Goal: Information Seeking & Learning: Learn about a topic

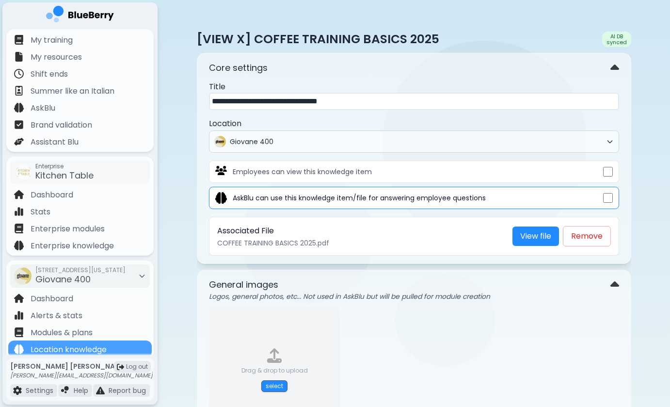
scroll to position [488, 0]
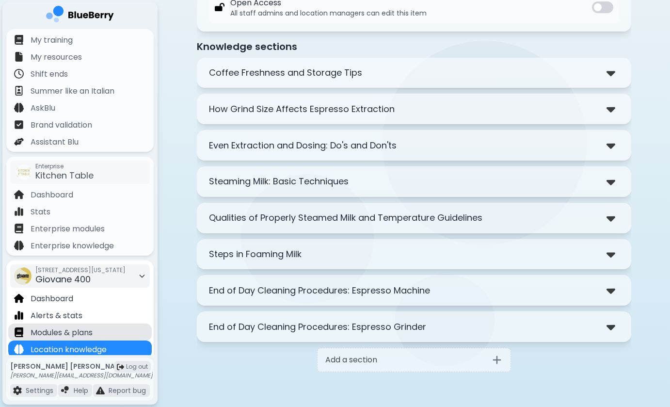
click at [93, 332] on p "Modules & plans" at bounding box center [62, 333] width 62 height 12
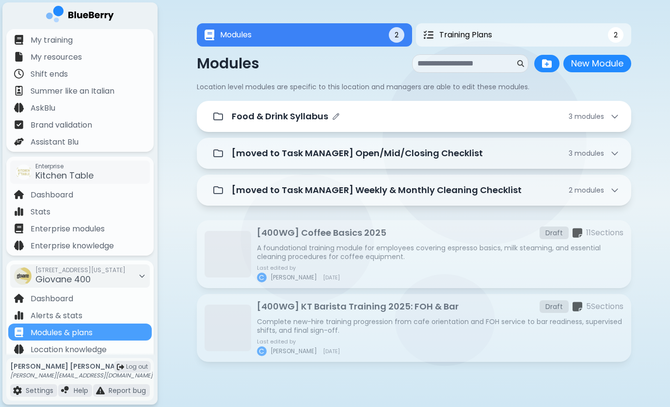
click at [398, 120] on div "Food & Drink Syllabus 3 module s" at bounding box center [426, 117] width 388 height 14
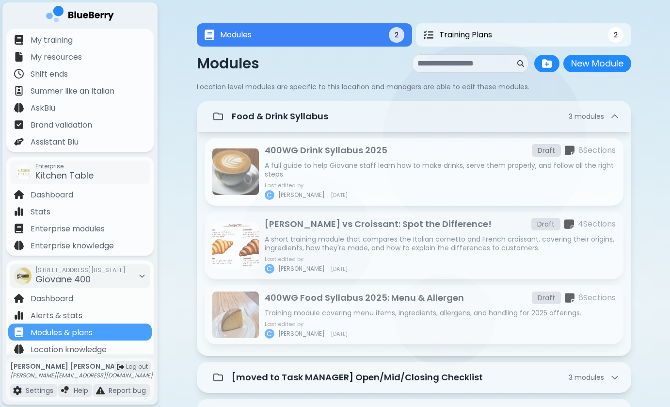
click at [356, 172] on p "A full guide to help Giovane staff learn how to make drinks, serve them properl…" at bounding box center [440, 169] width 351 height 17
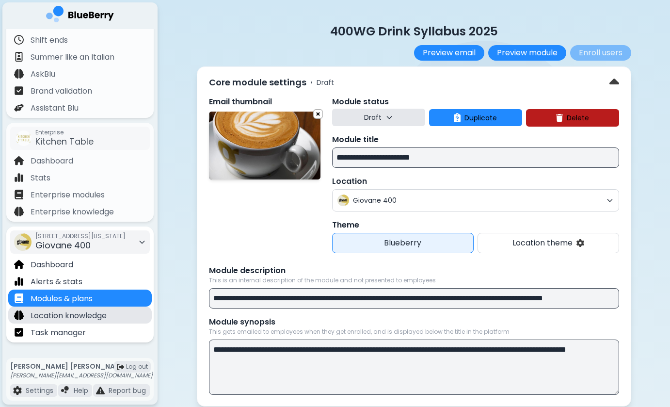
click at [82, 322] on div "Location knowledge" at bounding box center [79, 314] width 143 height 17
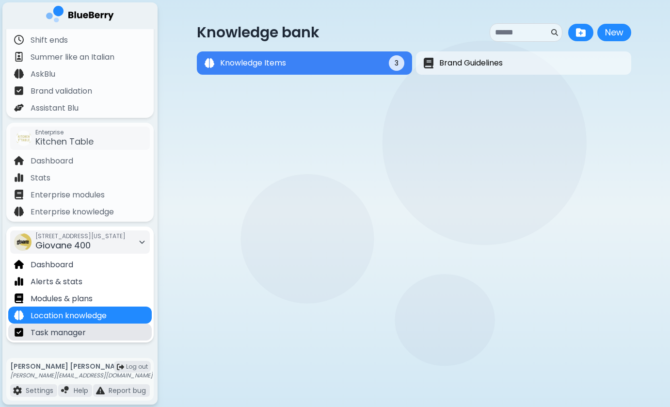
click at [92, 332] on div "Task manager" at bounding box center [79, 331] width 143 height 17
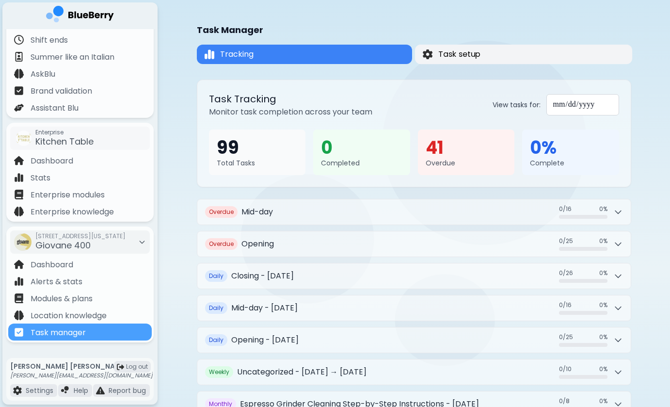
click at [509, 53] on button "Task setup" at bounding box center [522, 54] width 217 height 19
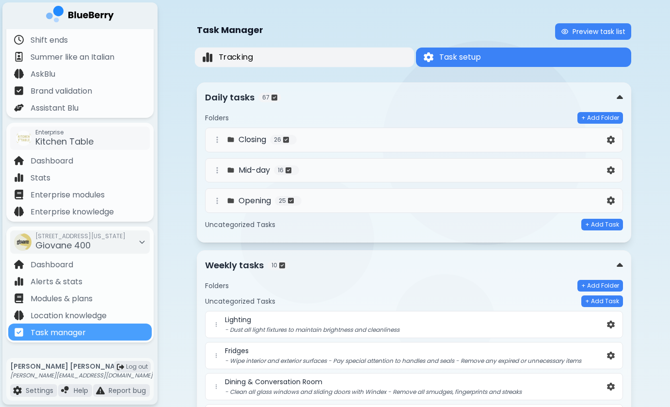
click at [365, 55] on button "Tracking" at bounding box center [303, 58] width 219 height 20
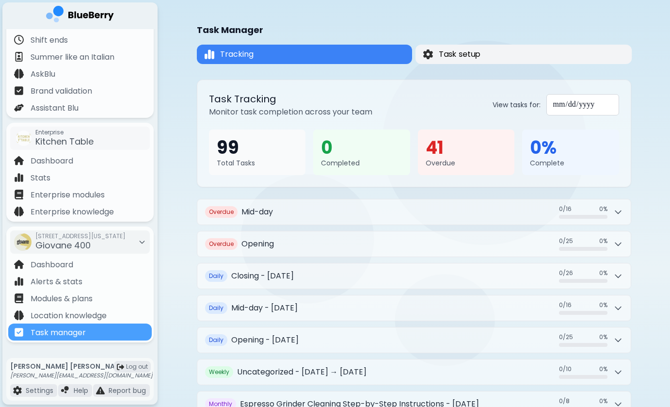
click at [493, 54] on button "Task setup" at bounding box center [523, 54] width 216 height 19
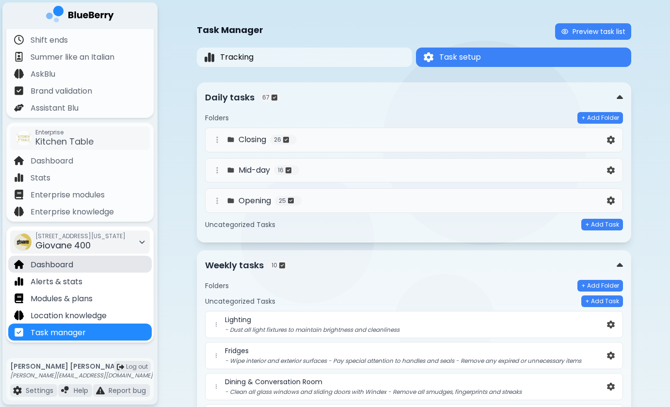
click at [91, 265] on div "Dashboard" at bounding box center [79, 263] width 143 height 17
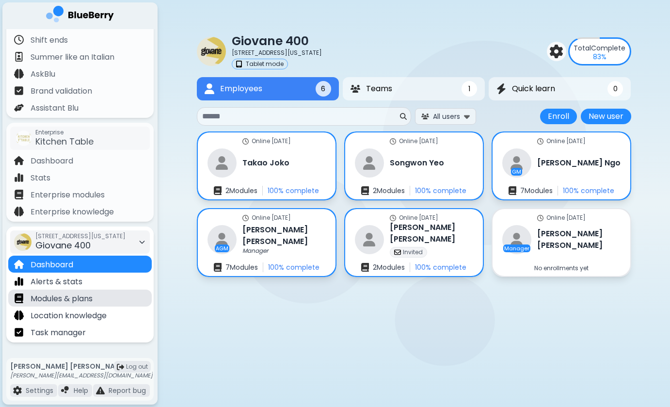
click at [67, 299] on p "Modules & plans" at bounding box center [62, 299] width 62 height 12
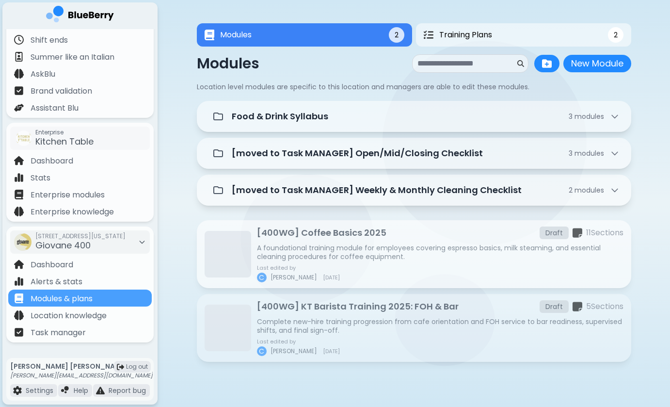
click at [294, 245] on p "A foundational training module for employees covering espresso basics, milk ste…" at bounding box center [440, 251] width 366 height 17
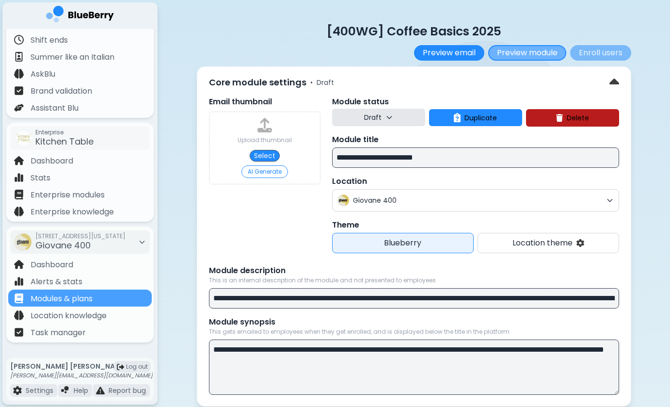
click at [521, 50] on button "Preview module" at bounding box center [527, 53] width 78 height 16
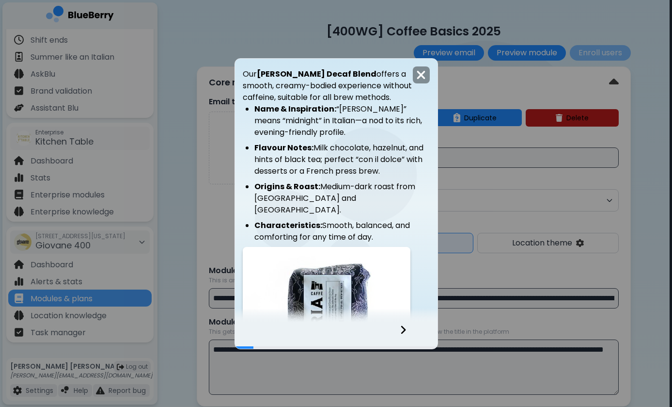
scroll to position [652, 0]
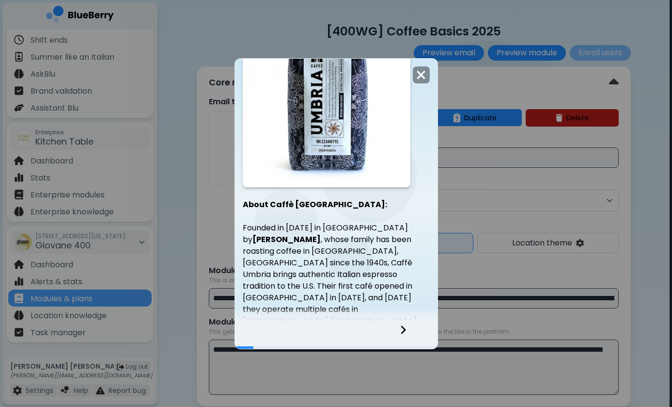
click at [403, 329] on icon at bounding box center [403, 329] width 7 height 11
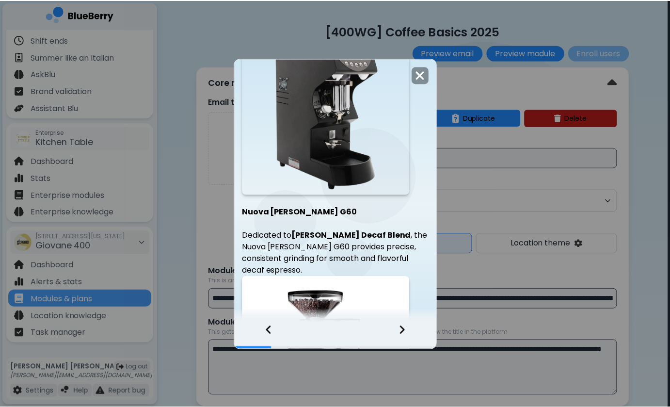
scroll to position [854, 0]
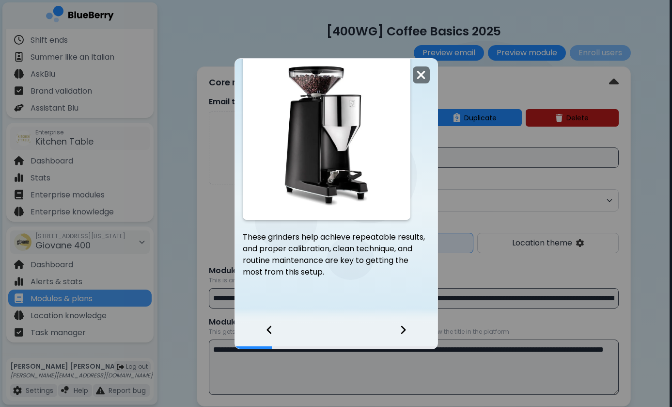
click at [418, 79] on img at bounding box center [421, 74] width 10 height 13
